Goal: Task Accomplishment & Management: Manage account settings

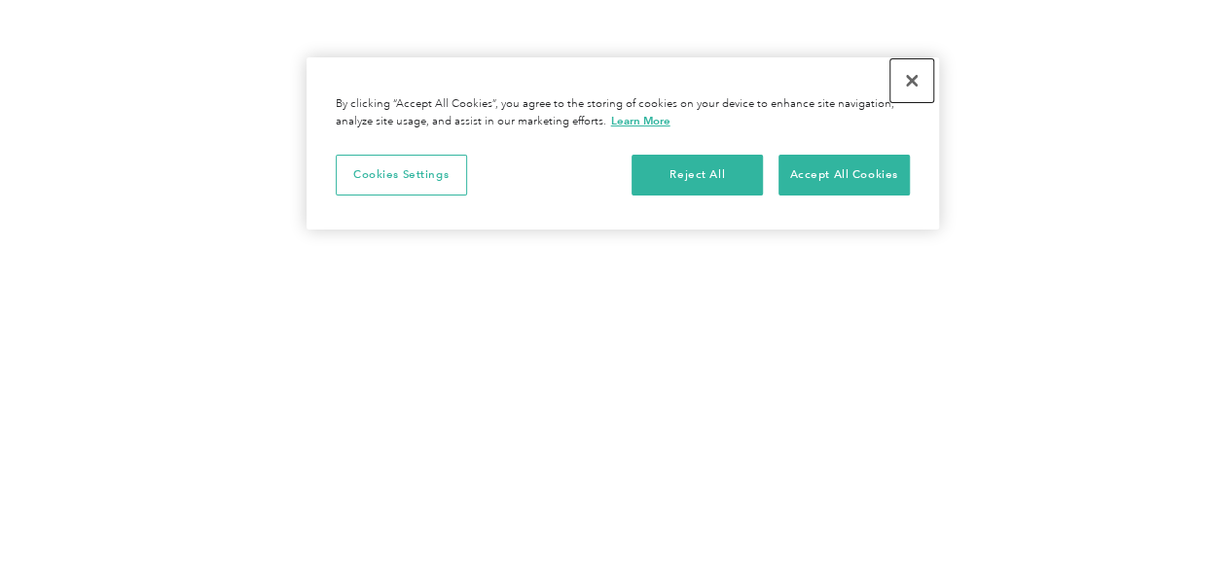
click at [908, 80] on button "Close" at bounding box center [911, 80] width 43 height 43
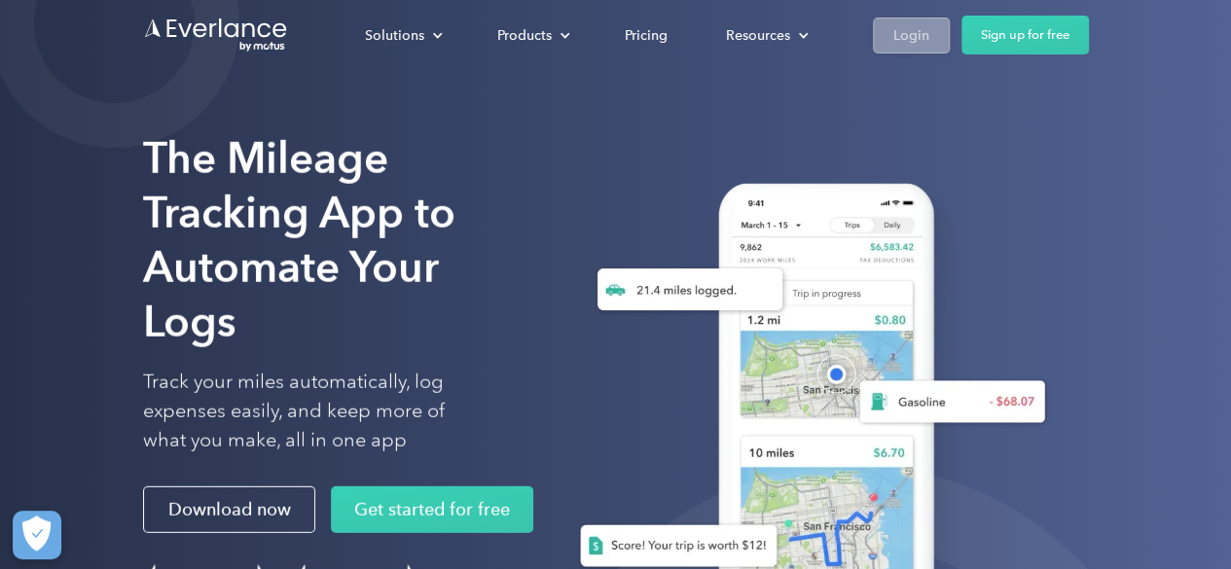
click at [905, 45] on div "Login" at bounding box center [911, 35] width 36 height 24
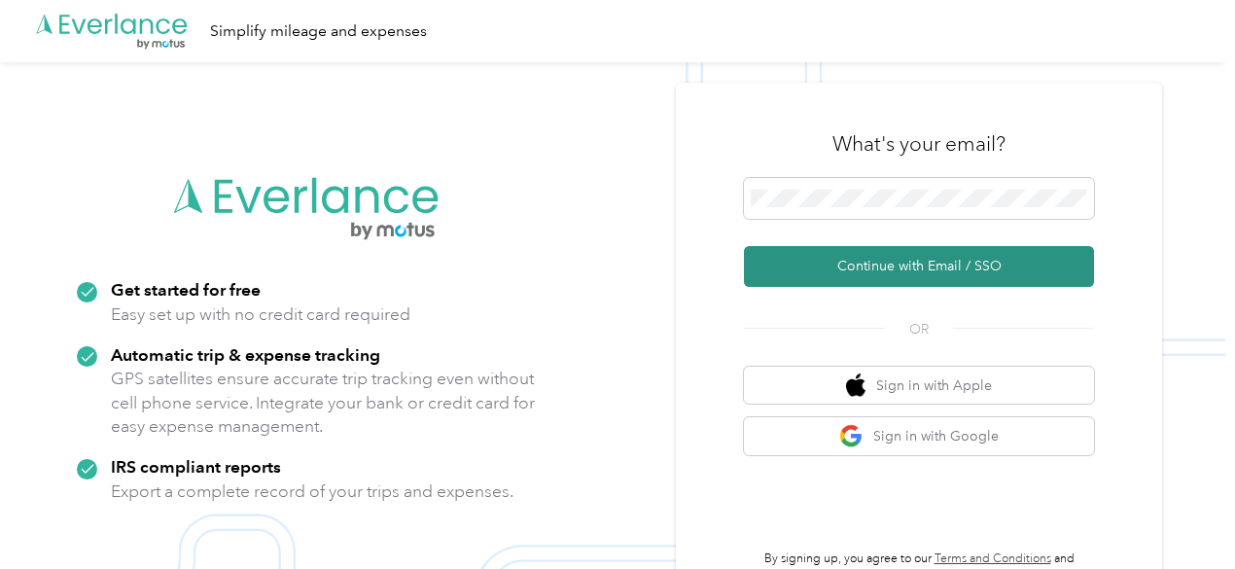
click at [799, 281] on button "Continue with Email / SSO" at bounding box center [919, 266] width 350 height 41
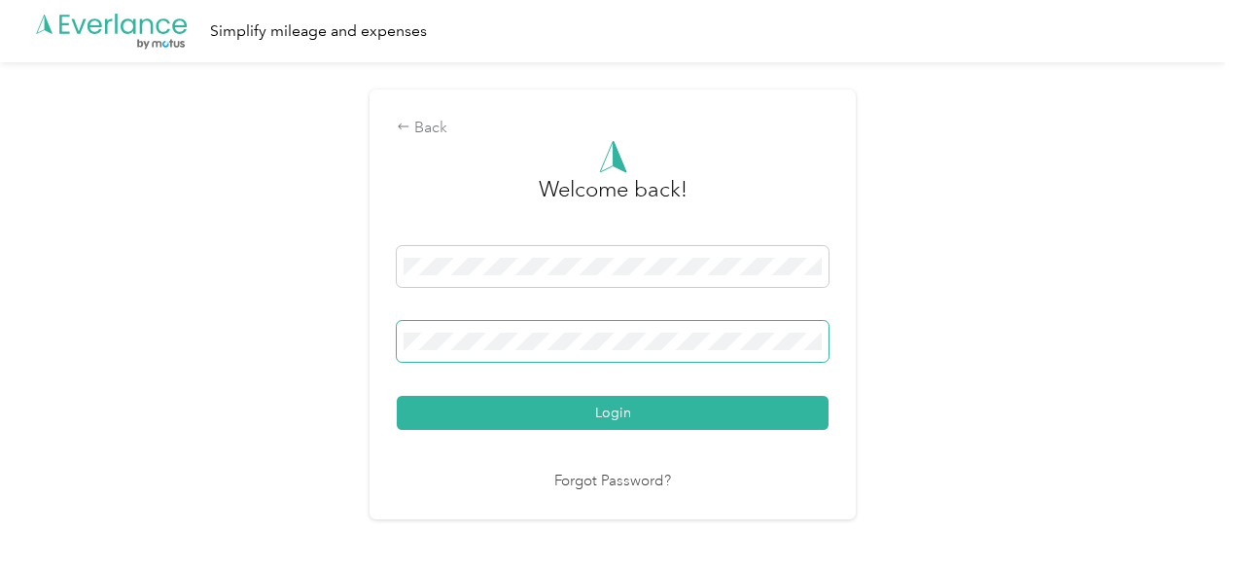
click at [397, 396] on button "Login" at bounding box center [613, 413] width 432 height 34
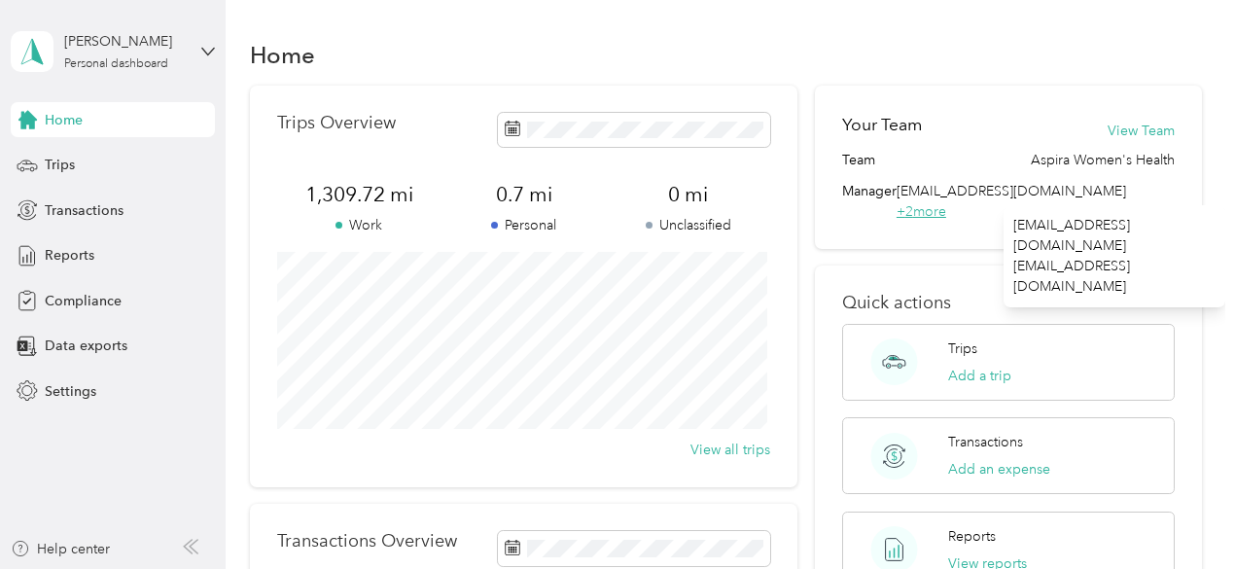
click at [946, 203] on span "+ 2 more" at bounding box center [922, 211] width 50 height 17
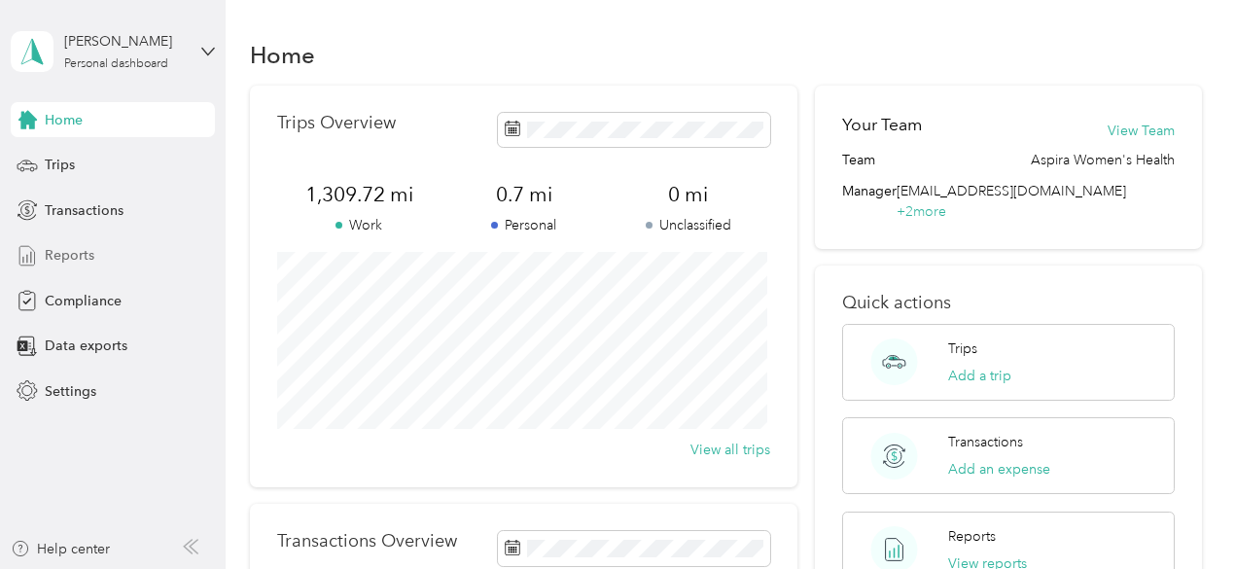
click at [84, 262] on span "Reports" at bounding box center [70, 255] width 50 height 20
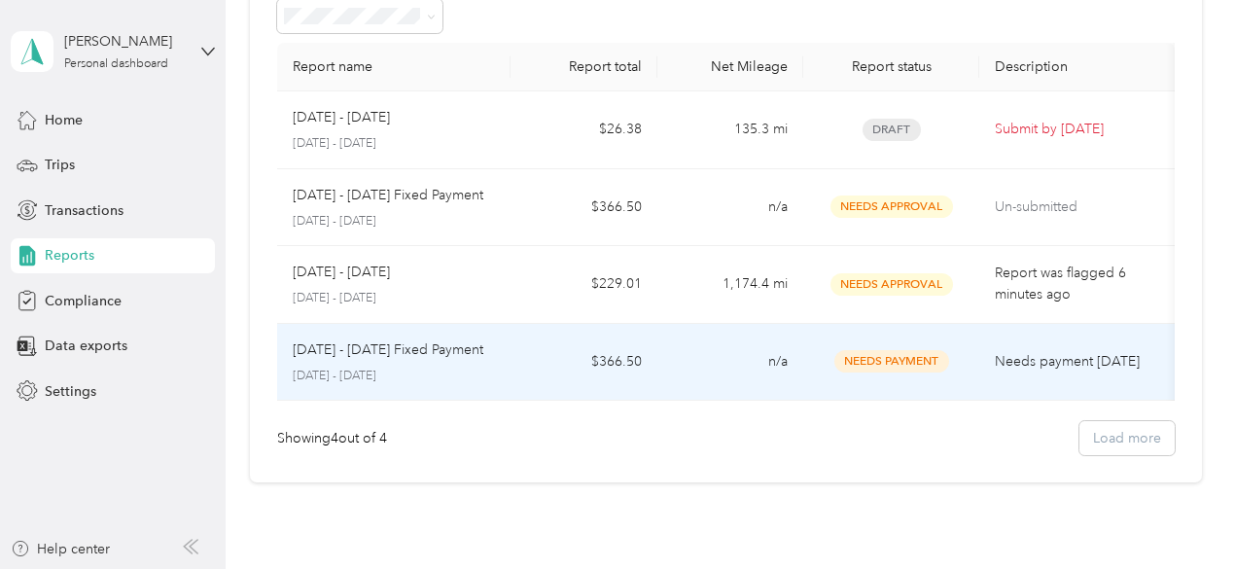
click at [721, 371] on td "n/a" at bounding box center [731, 363] width 146 height 78
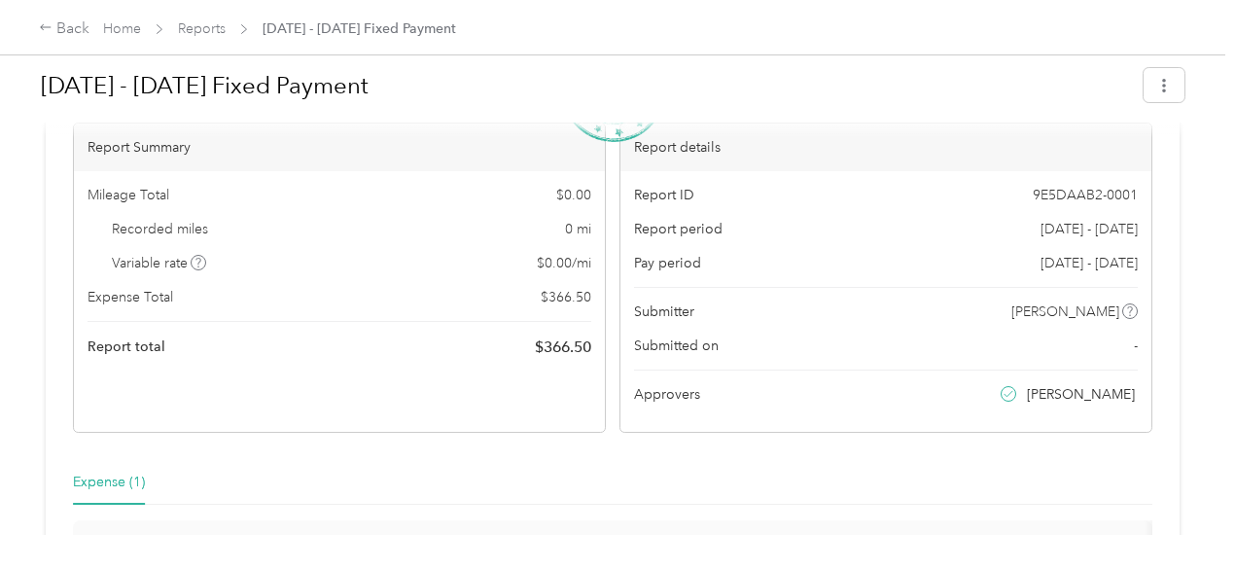
scroll to position [97, 0]
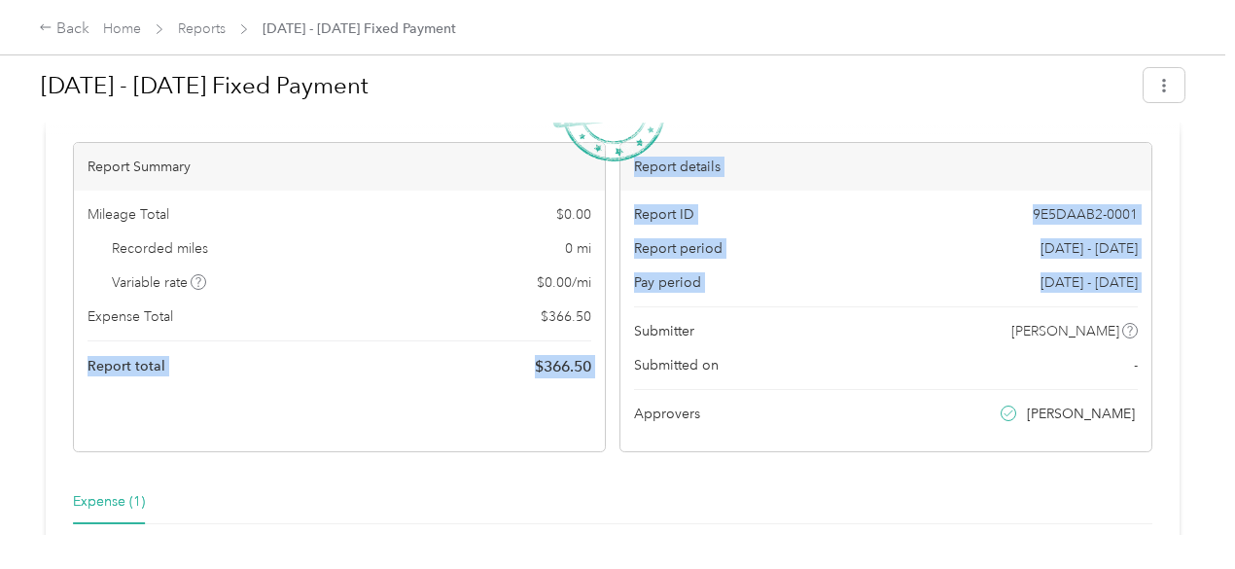
click at [421, 328] on div "Report Summary Mileage Total $ 0.00 Recorded miles 0 mi Variable rate $ 0.00 / …" at bounding box center [613, 297] width 1080 height 310
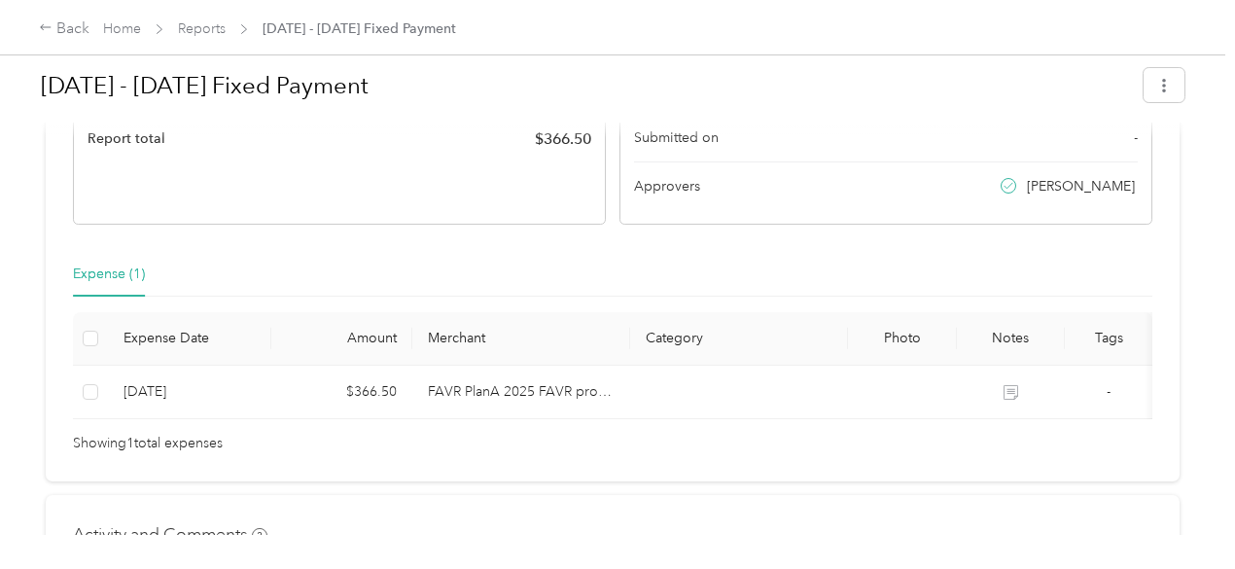
scroll to position [324, 0]
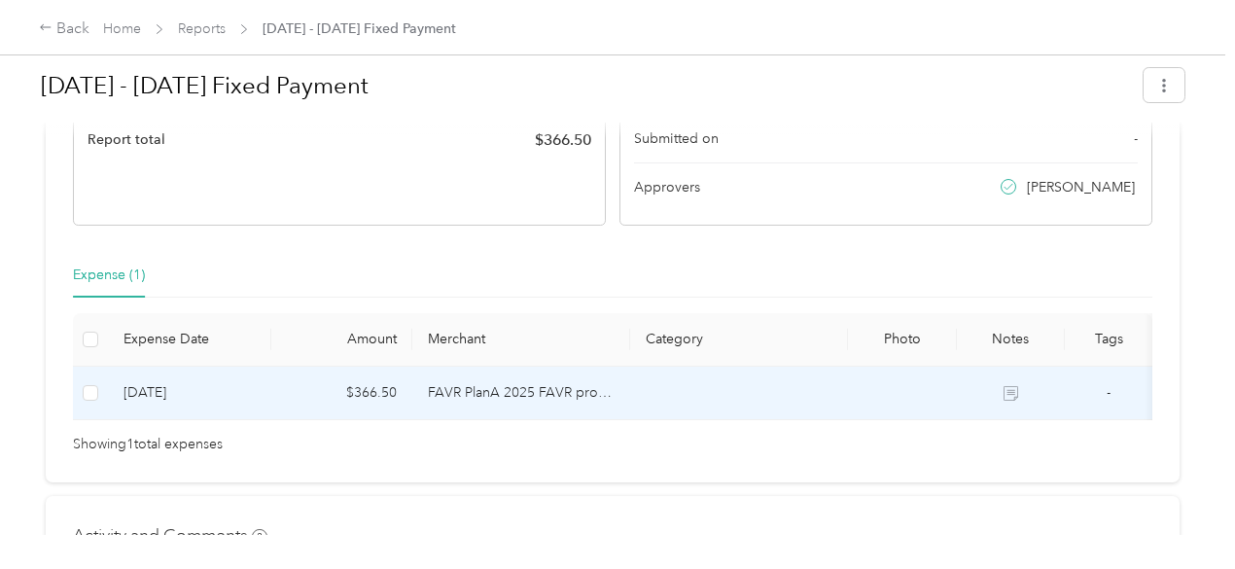
click at [434, 400] on td "FAVR PlanA 2025 FAVR program" at bounding box center [521, 394] width 218 height 54
click at [1004, 386] on icon at bounding box center [1011, 393] width 15 height 15
click at [848, 388] on td at bounding box center [902, 394] width 109 height 54
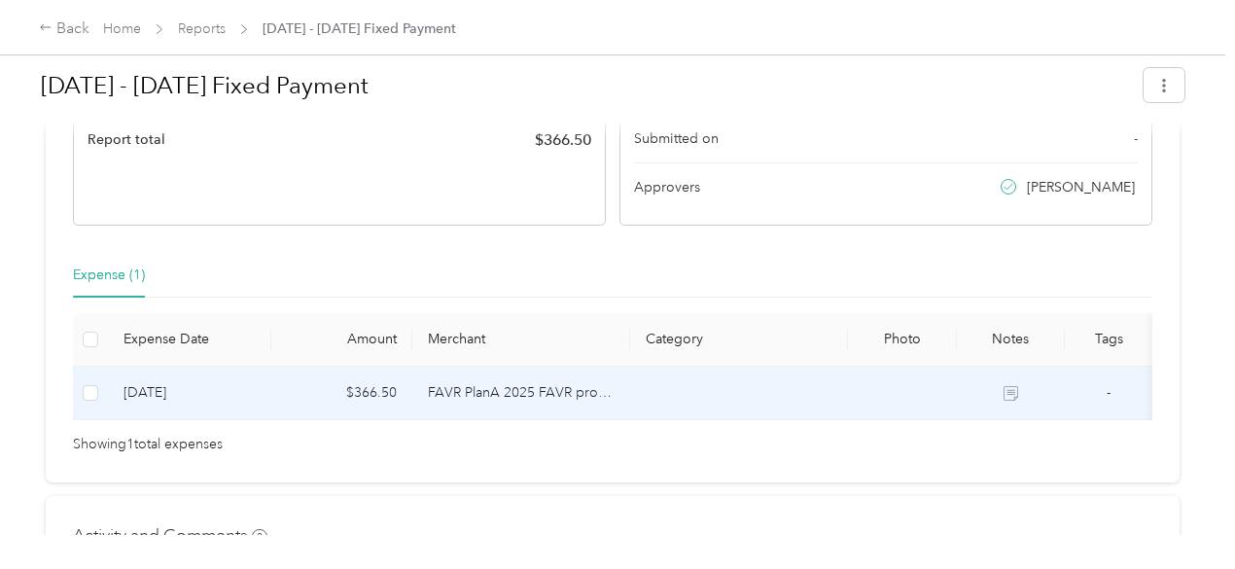
click at [232, 391] on td "[DATE]" at bounding box center [189, 394] width 163 height 54
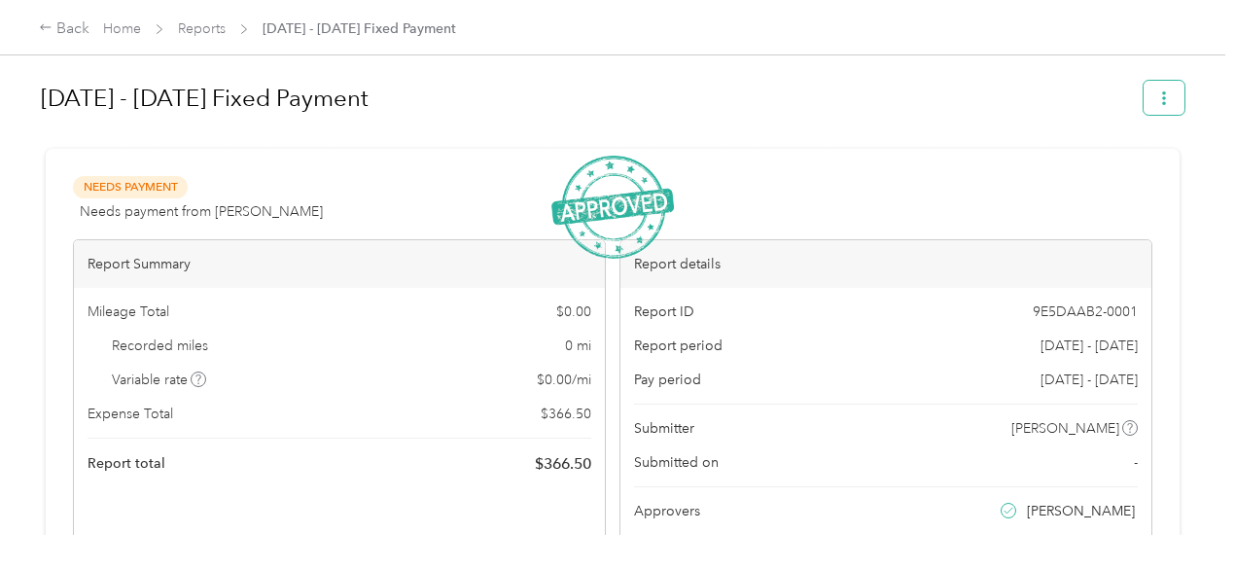
click at [1148, 101] on button "button" at bounding box center [1164, 98] width 41 height 34
click at [194, 32] on link "Reports" at bounding box center [202, 28] width 48 height 17
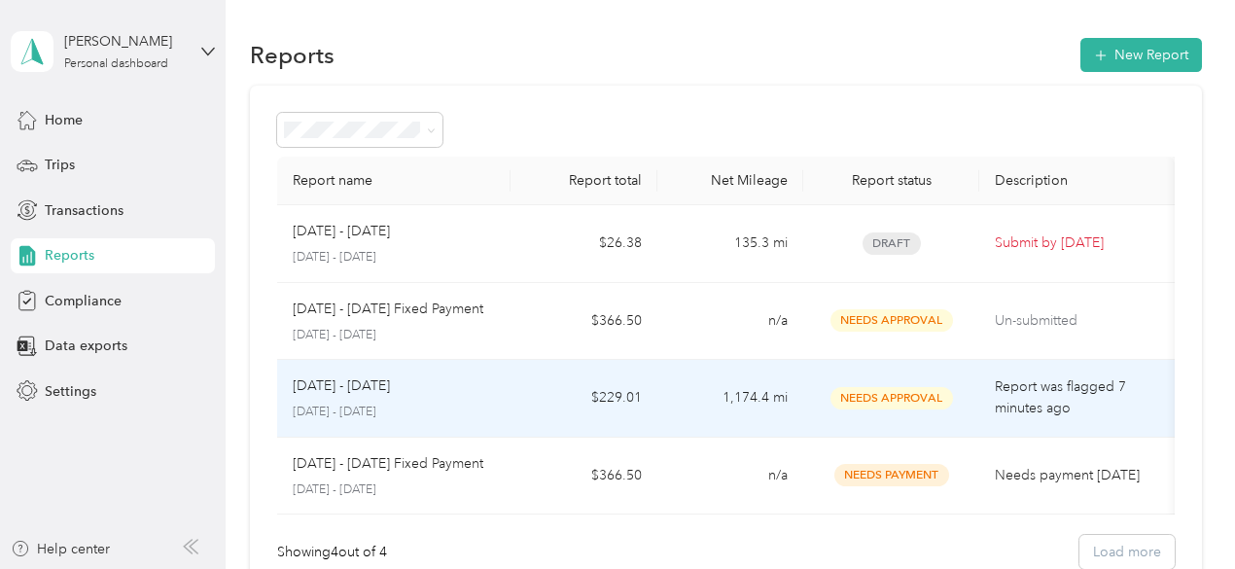
click at [505, 388] on td "[DATE] - [DATE] [DATE] - [DATE]" at bounding box center [394, 399] width 234 height 78
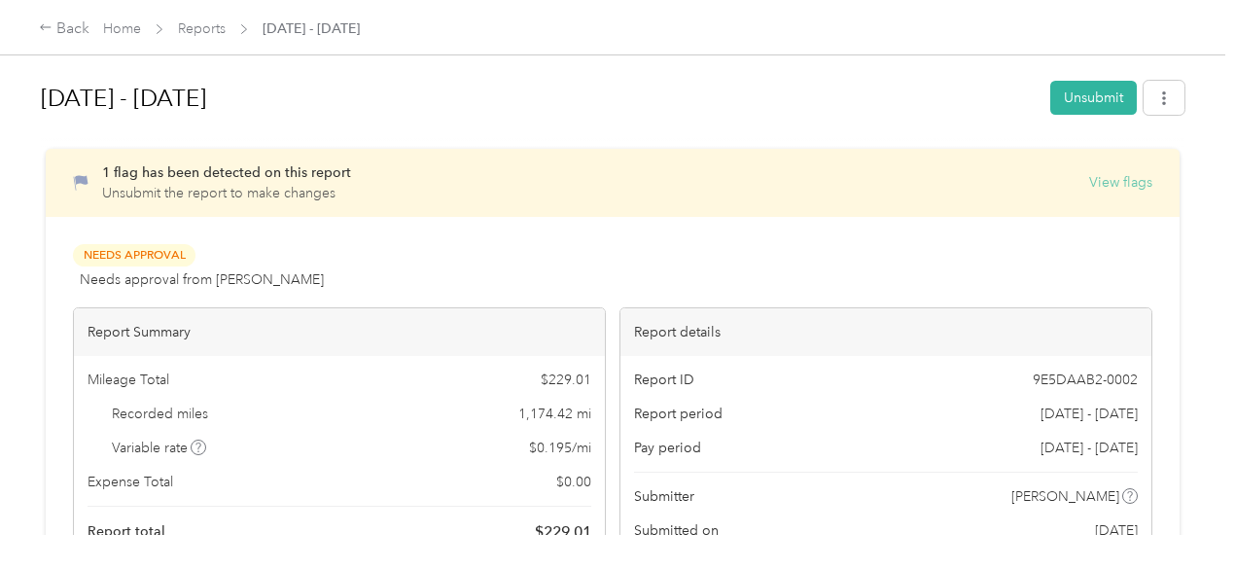
click at [1089, 174] on button "View flags" at bounding box center [1120, 182] width 63 height 20
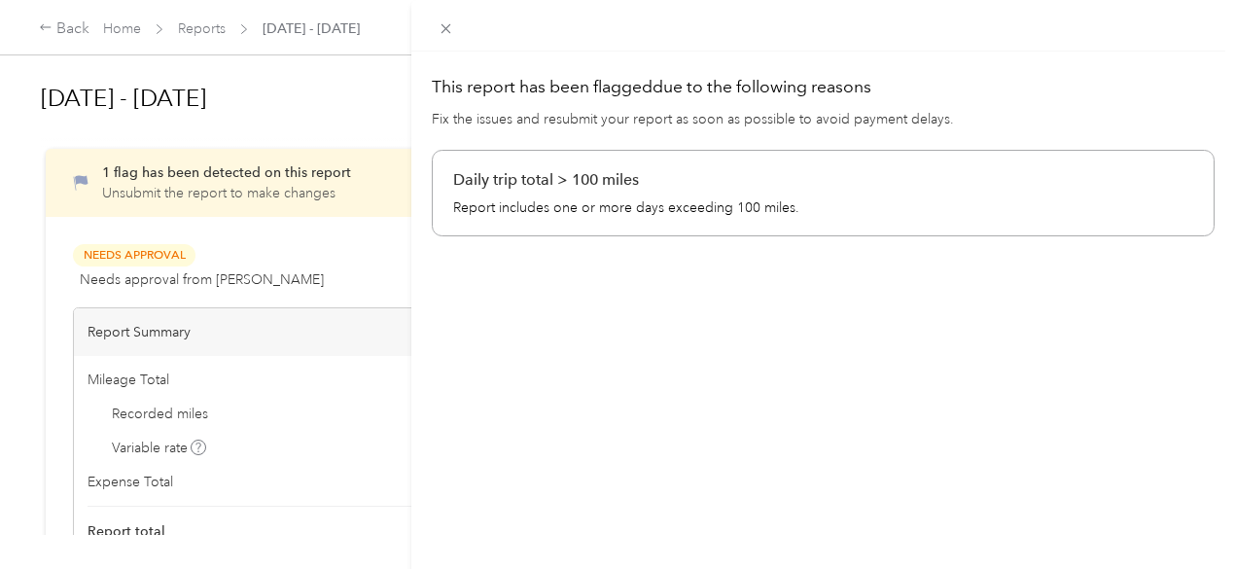
click at [705, 201] on p "Report includes one or more days exceeding 100 miles." at bounding box center [823, 207] width 740 height 20
click at [454, 27] on icon at bounding box center [446, 28] width 17 height 17
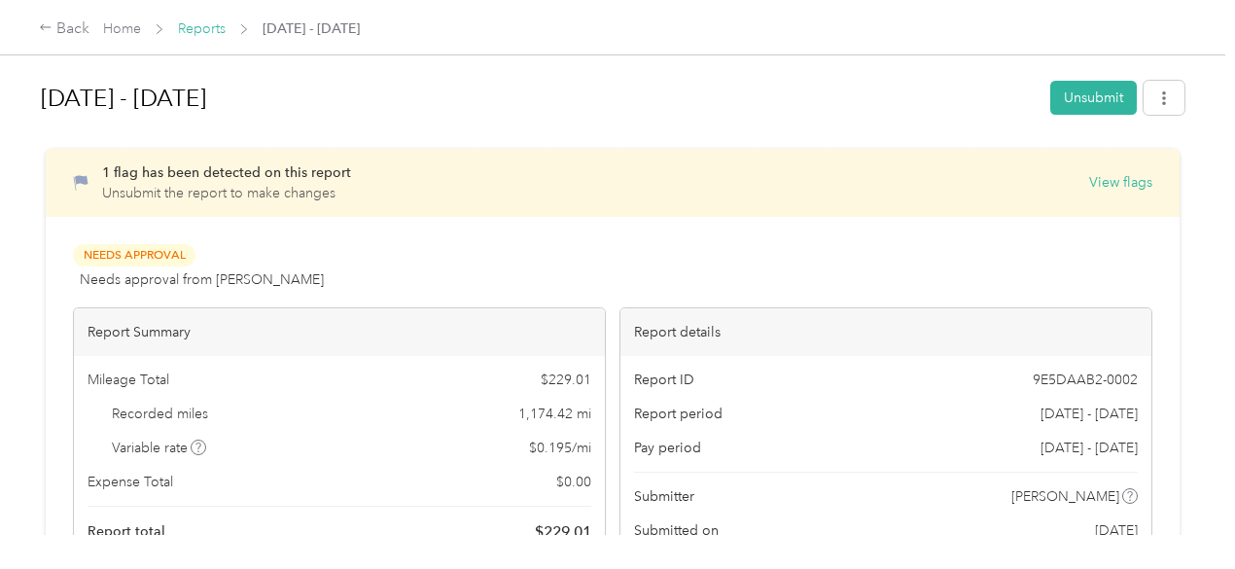
click at [202, 27] on link "Reports" at bounding box center [202, 28] width 48 height 17
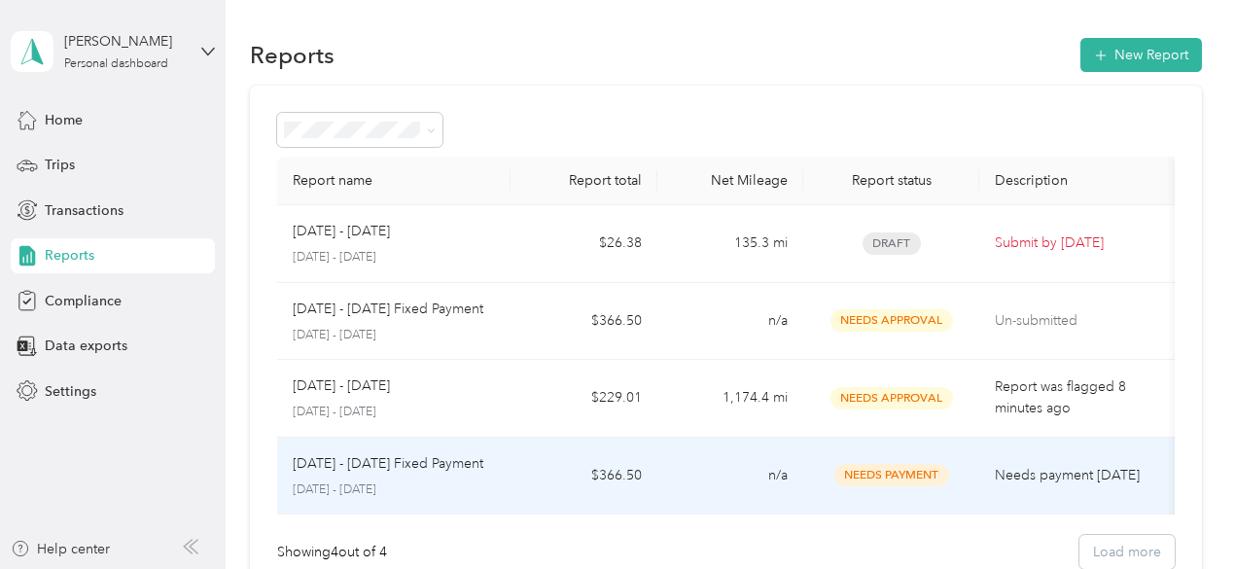
scroll to position [0, 2]
click at [609, 474] on td "$366.50" at bounding box center [584, 477] width 146 height 78
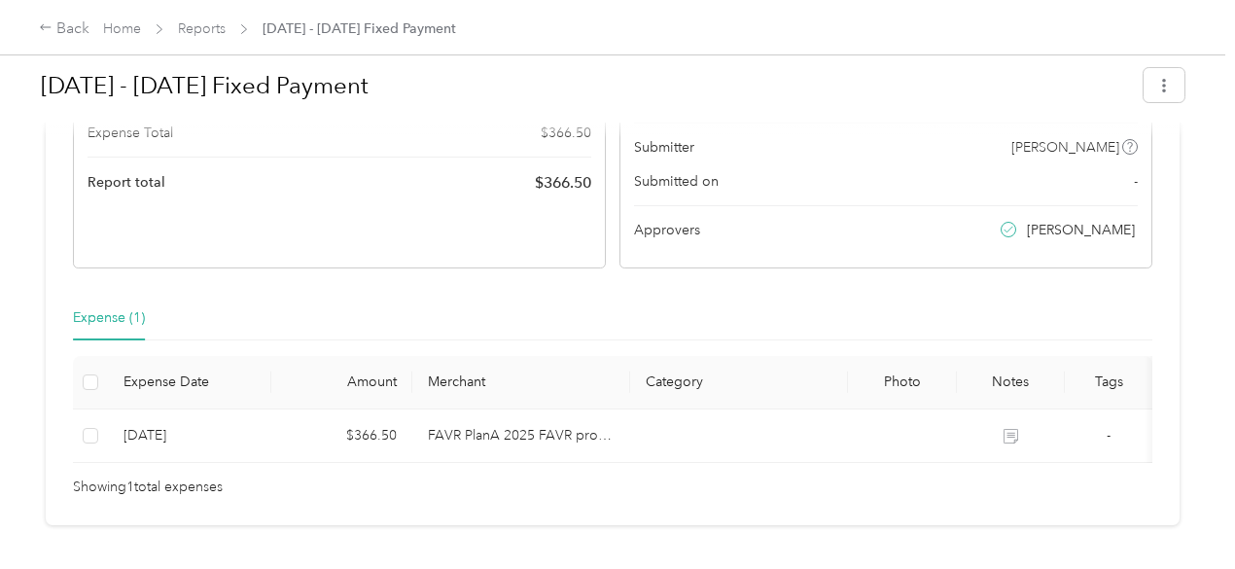
scroll to position [285, 0]
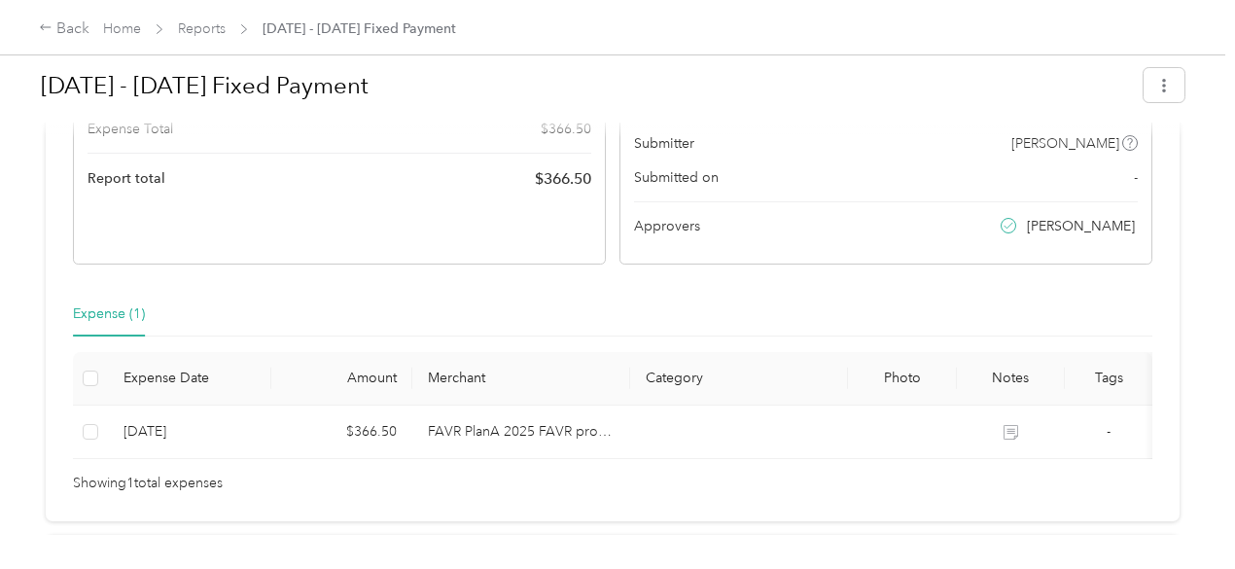
click at [177, 491] on span "Showing 1 total expenses" at bounding box center [148, 483] width 150 height 21
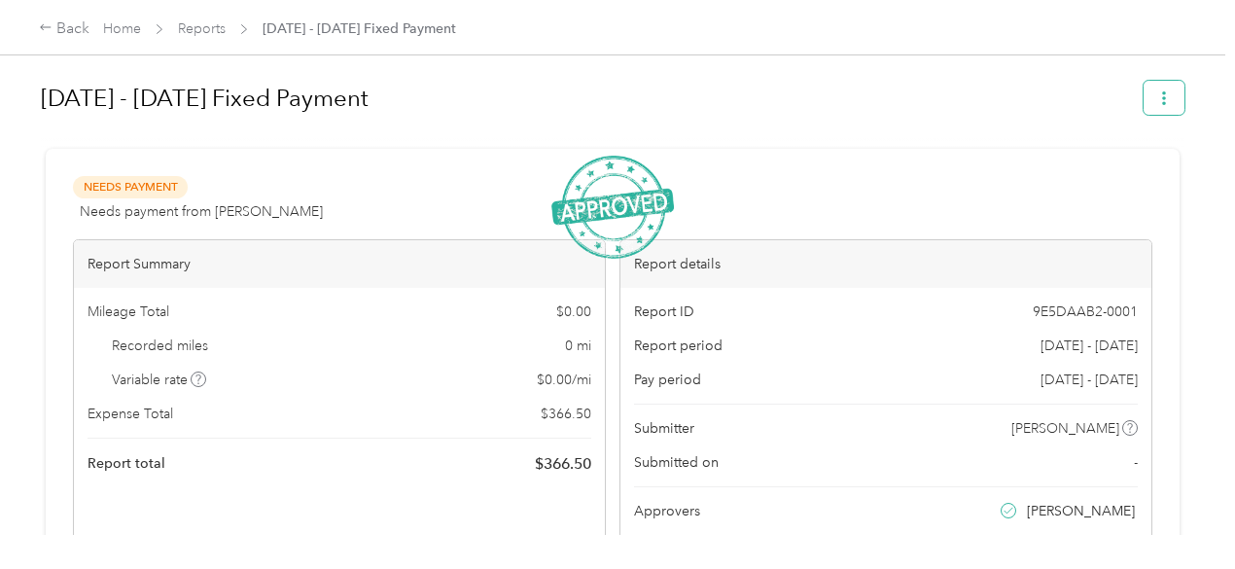
click at [1156, 109] on button "button" at bounding box center [1164, 98] width 41 height 34
click at [1119, 171] on span "Download" at bounding box center [1104, 169] width 64 height 20
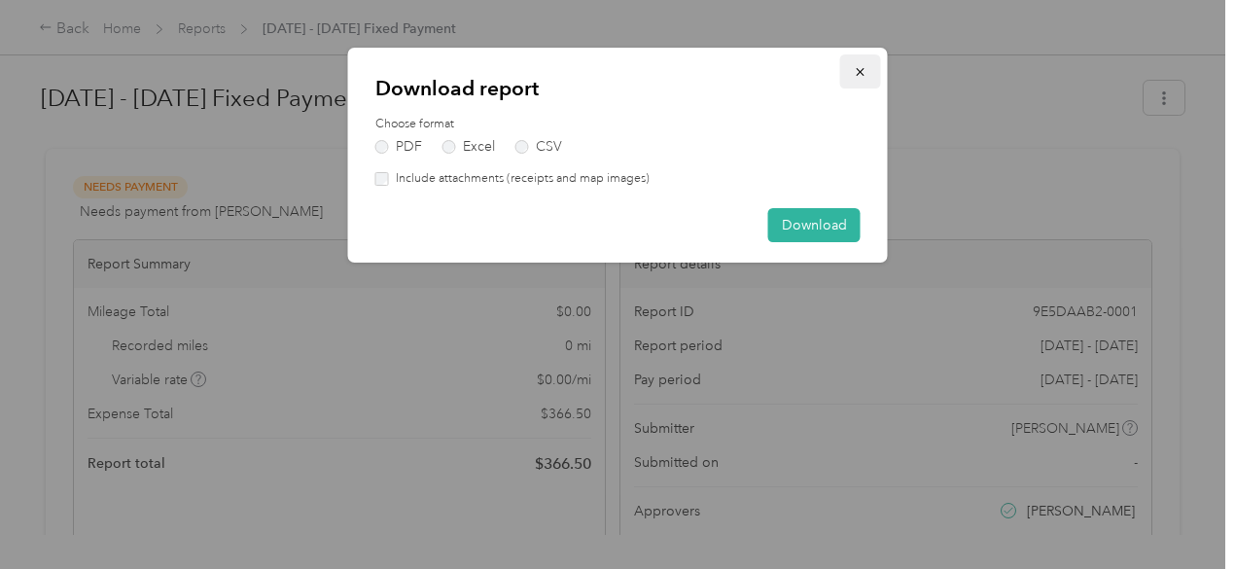
click at [864, 61] on button "button" at bounding box center [860, 71] width 41 height 34
